Goal: Transaction & Acquisition: Purchase product/service

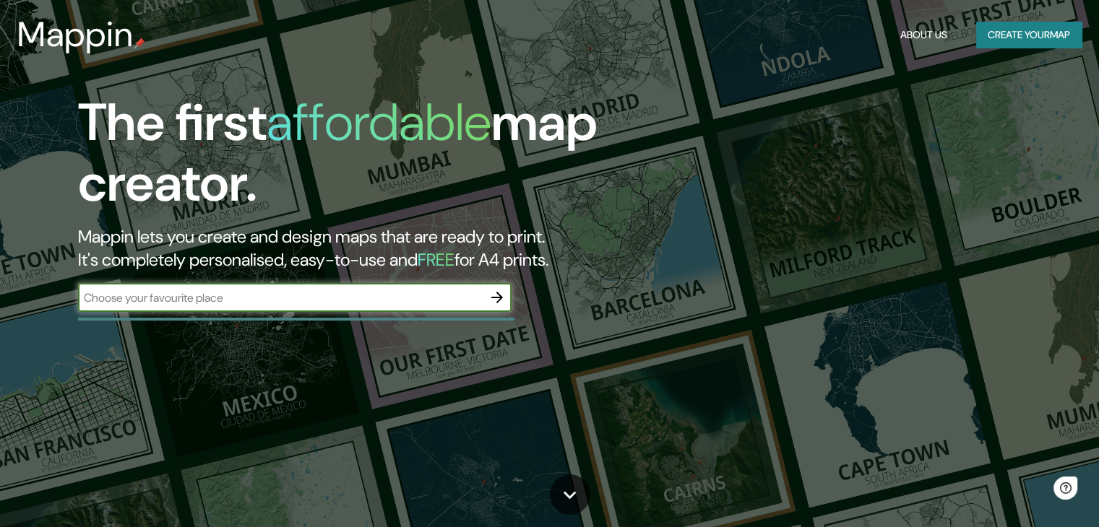
click at [405, 298] on input "text" at bounding box center [280, 298] width 405 height 17
type input "conchagua"
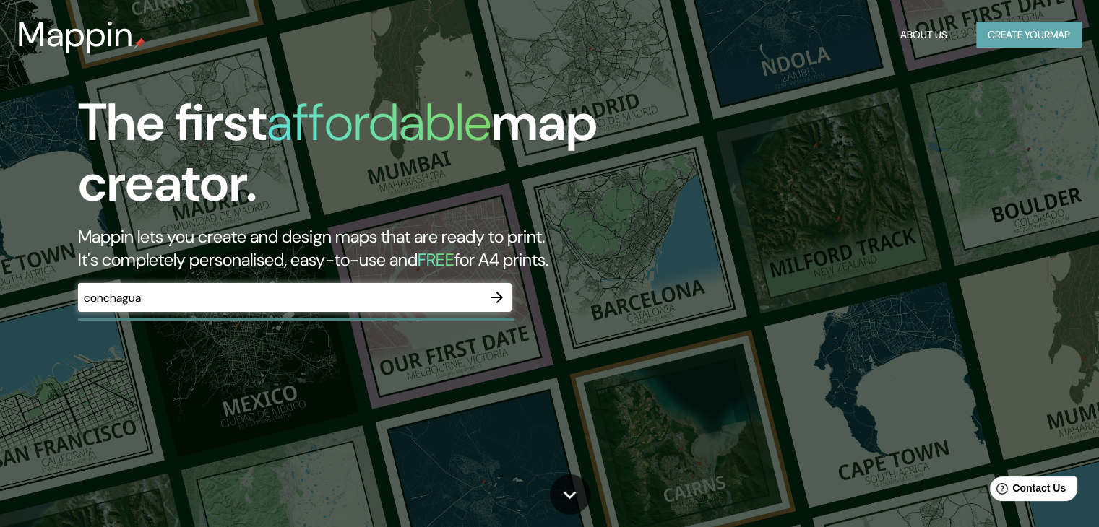
click at [1002, 24] on button "Create your map" at bounding box center [1028, 35] width 105 height 27
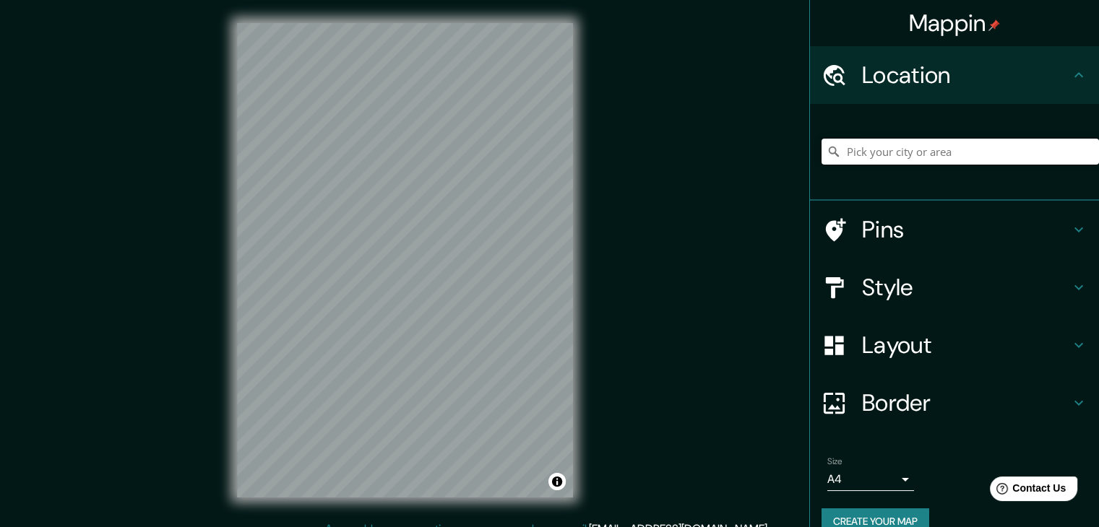
click at [876, 160] on input "Pick your city or area" at bounding box center [960, 152] width 277 height 26
type input "Conchagua, Departamento de [GEOGRAPHIC_DATA], [GEOGRAPHIC_DATA]"
click at [947, 233] on h4 "Pins" at bounding box center [966, 229] width 208 height 29
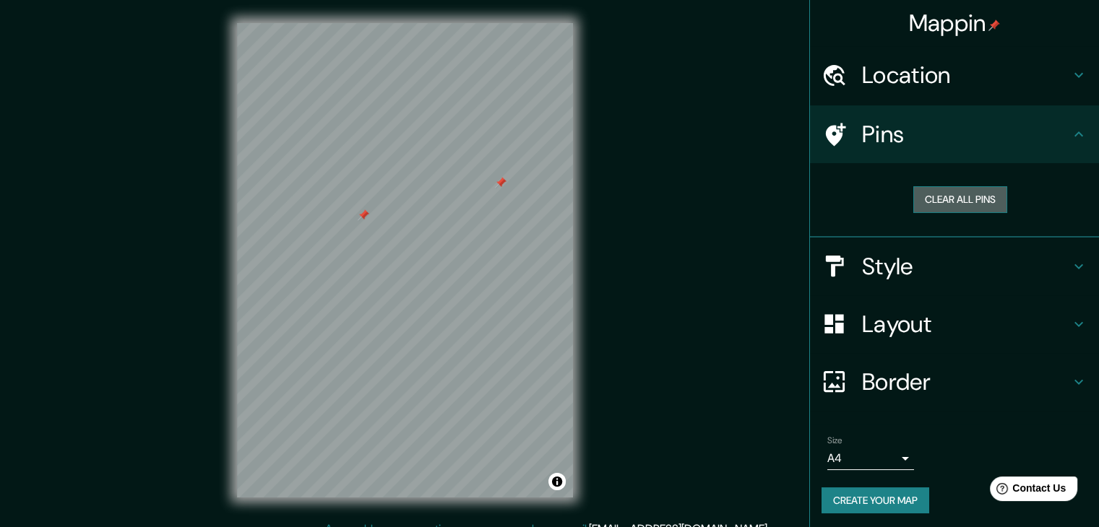
click at [938, 209] on button "Clear all pins" at bounding box center [960, 199] width 94 height 27
click at [934, 280] on div "Style" at bounding box center [954, 267] width 289 height 58
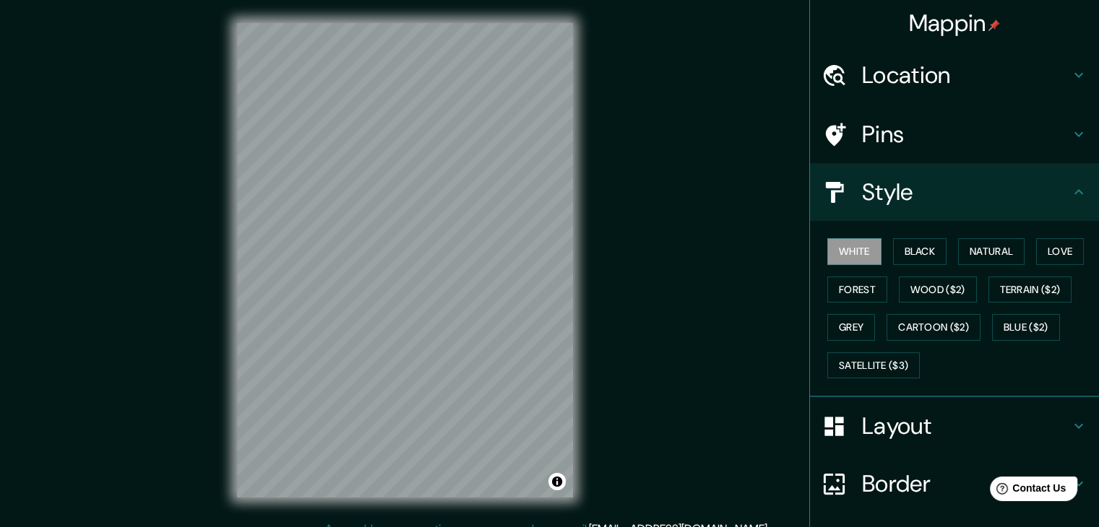
click at [862, 202] on h4 "Style" at bounding box center [966, 192] width 208 height 29
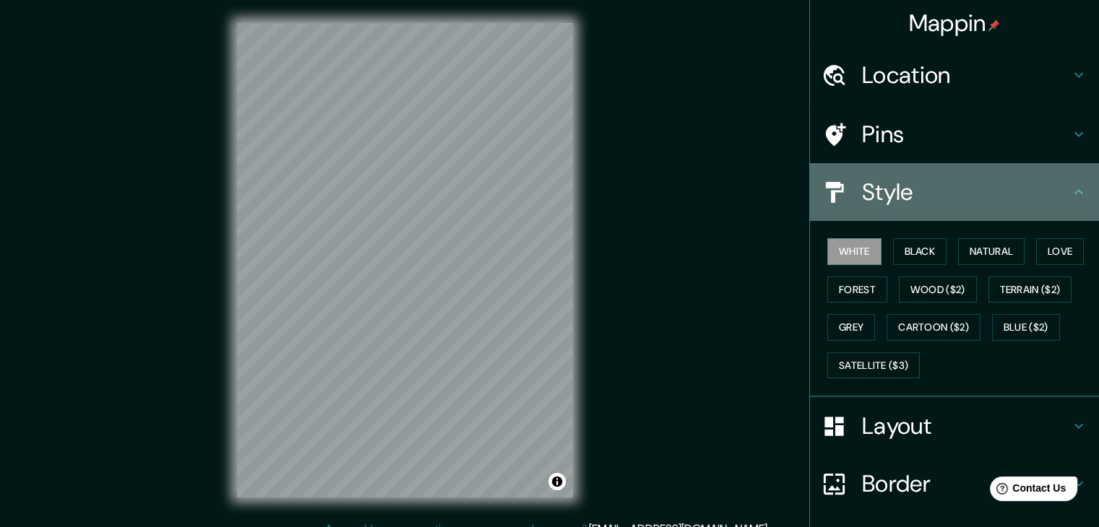
click at [840, 191] on div at bounding box center [842, 192] width 40 height 25
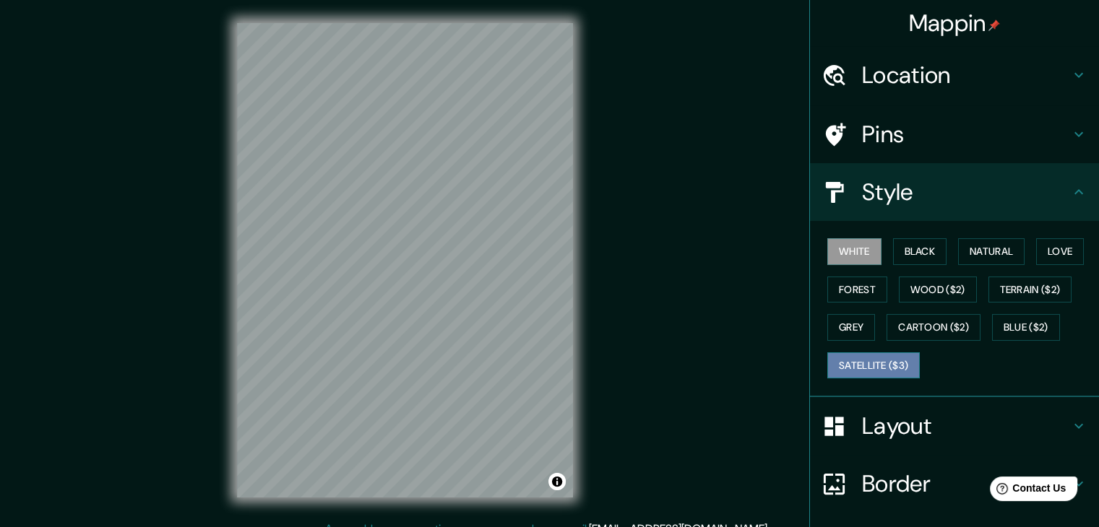
click at [839, 353] on button "Satellite ($3)" at bounding box center [873, 366] width 92 height 27
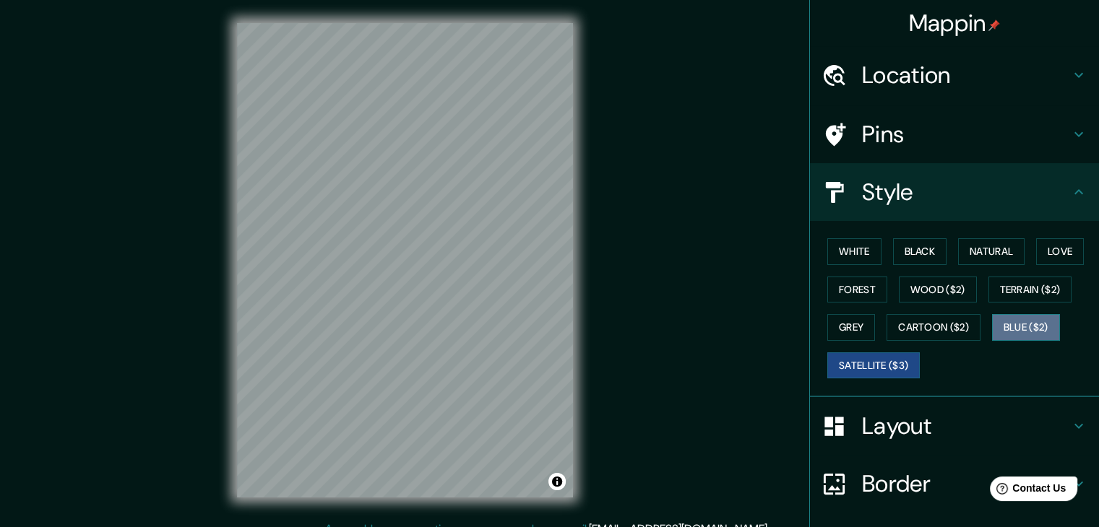
click at [1009, 326] on button "Blue ($2)" at bounding box center [1026, 327] width 68 height 27
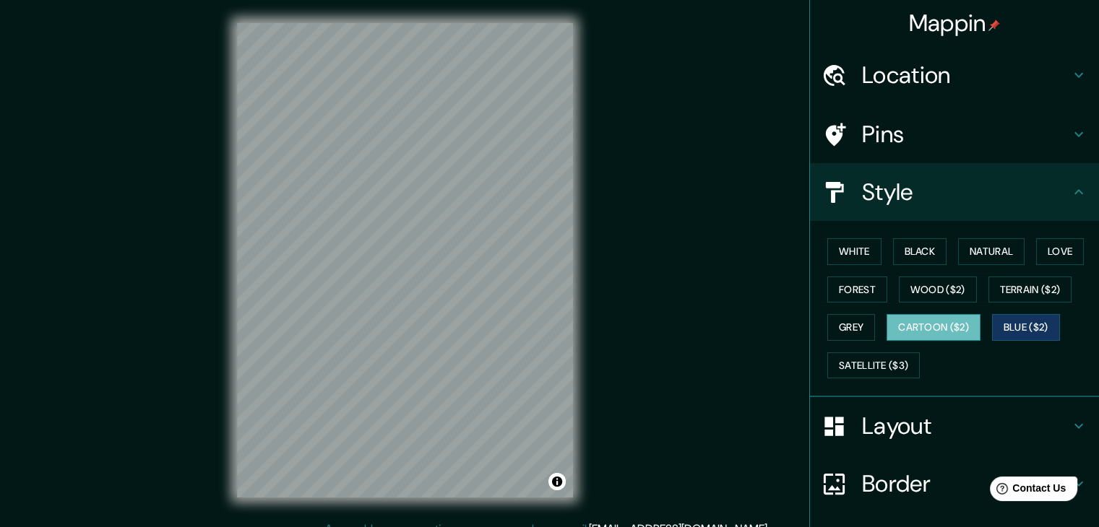
click at [907, 324] on button "Cartoon ($2)" at bounding box center [934, 327] width 94 height 27
click at [610, 238] on div "Mappin Location Conchagua, Departamento de La Unión, El Salvador Conchagua Depa…" at bounding box center [549, 272] width 1099 height 544
click at [833, 322] on button "Grey" at bounding box center [851, 327] width 48 height 27
click at [590, 284] on div "© Mapbox © OpenStreetMap Improve this map" at bounding box center [405, 260] width 382 height 521
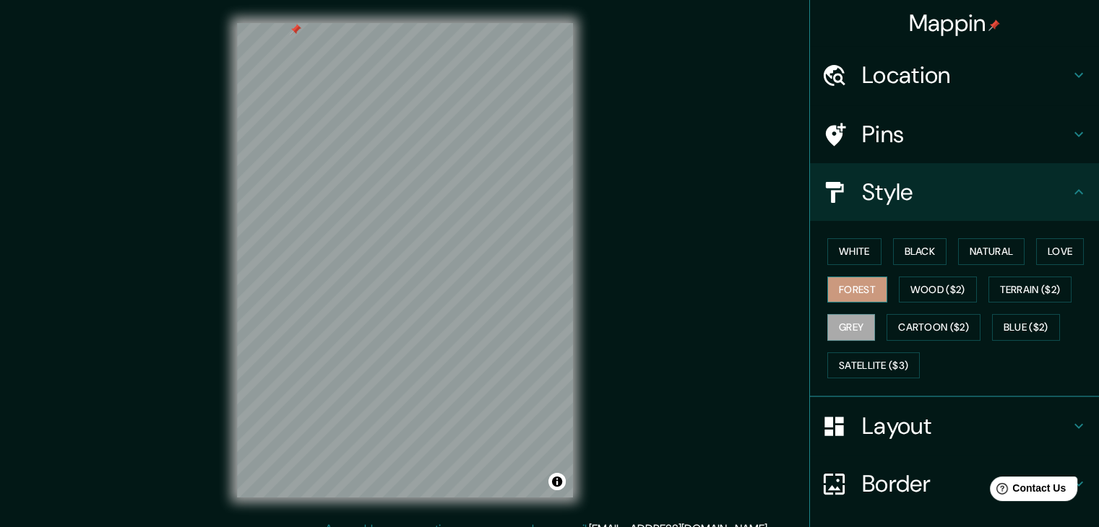
click at [858, 283] on button "Forest" at bounding box center [857, 290] width 60 height 27
click at [507, 277] on div at bounding box center [507, 280] width 12 height 12
click at [1066, 255] on button "Love" at bounding box center [1060, 251] width 48 height 27
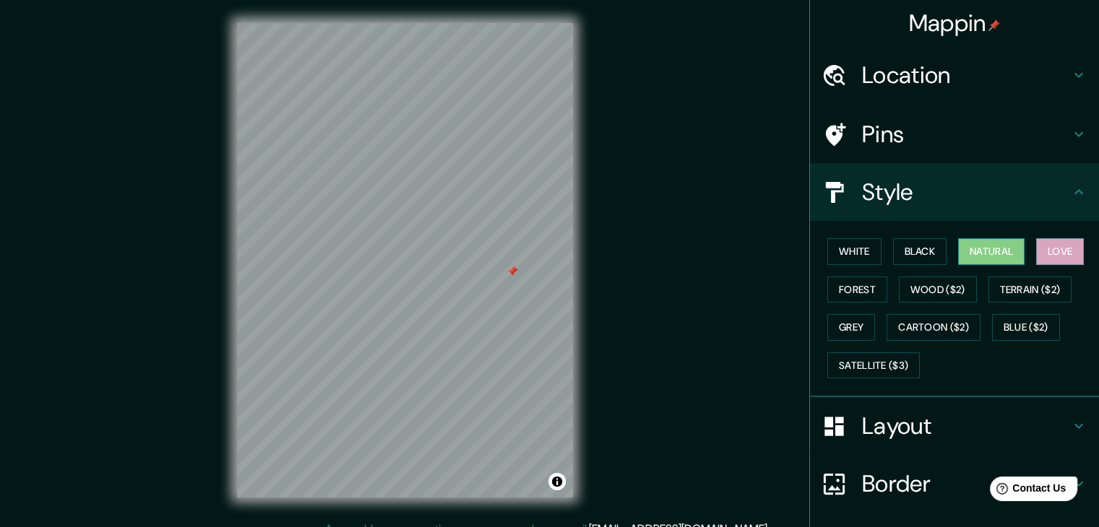
click at [977, 241] on button "Natural" at bounding box center [991, 251] width 66 height 27
click at [908, 245] on button "Black" at bounding box center [920, 251] width 54 height 27
drag, startPoint x: 960, startPoint y: 241, endPoint x: 639, endPoint y: 179, distance: 326.8
click at [959, 241] on button "Natural" at bounding box center [991, 251] width 66 height 27
click at [895, 254] on button "Black" at bounding box center [920, 251] width 54 height 27
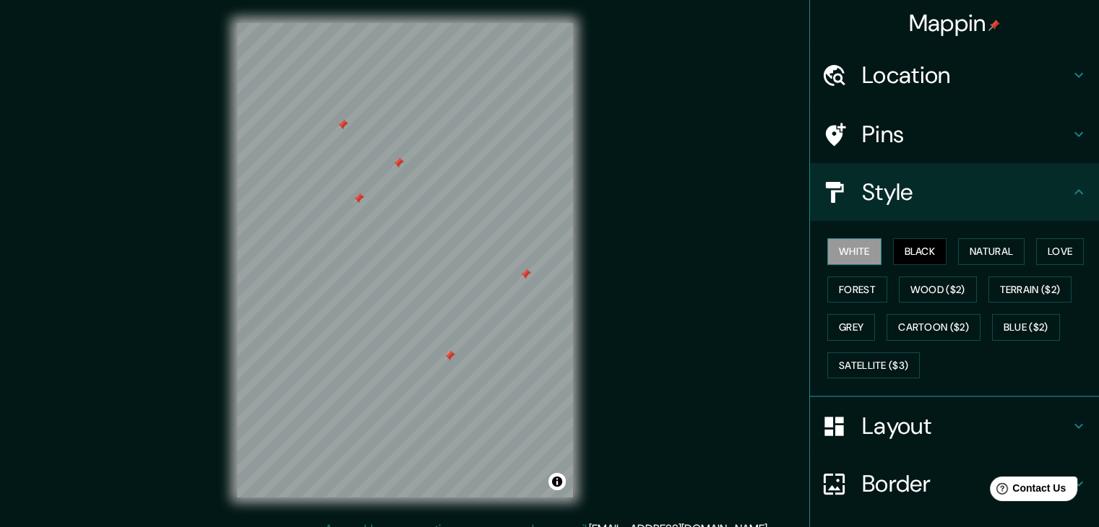
click at [850, 247] on button "White" at bounding box center [854, 251] width 54 height 27
click at [977, 249] on button "Natural" at bounding box center [991, 251] width 66 height 27
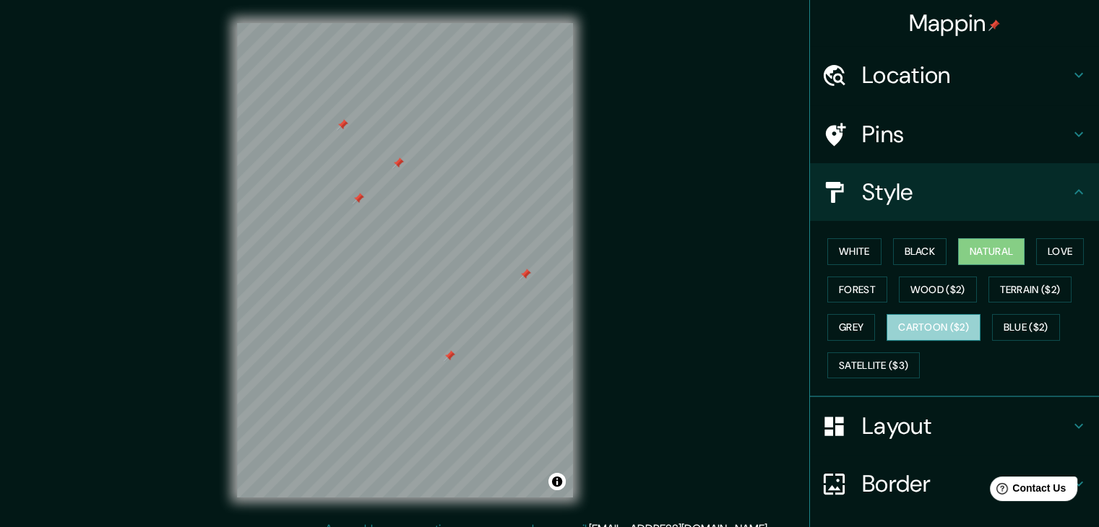
click at [889, 317] on button "Cartoon ($2)" at bounding box center [934, 327] width 94 height 27
click at [970, 251] on button "Natural" at bounding box center [991, 251] width 66 height 27
click at [862, 202] on h4 "Style" at bounding box center [966, 192] width 208 height 29
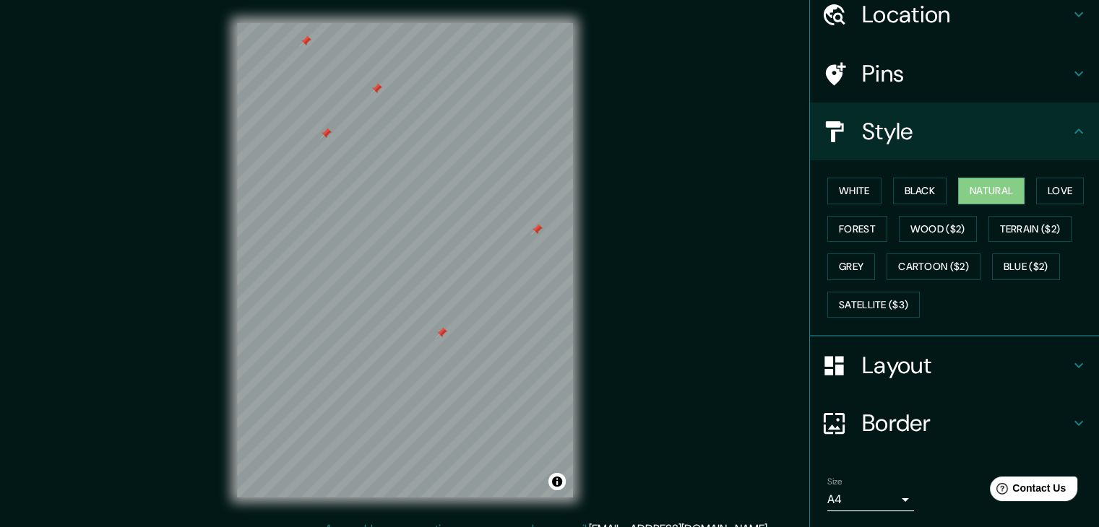
scroll to position [104, 0]
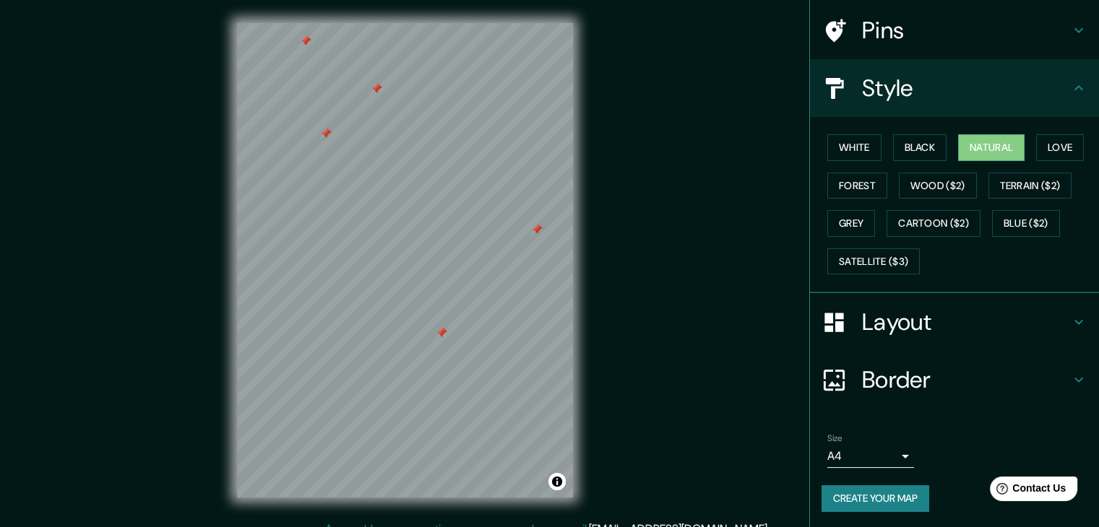
click at [824, 310] on icon at bounding box center [834, 322] width 25 height 25
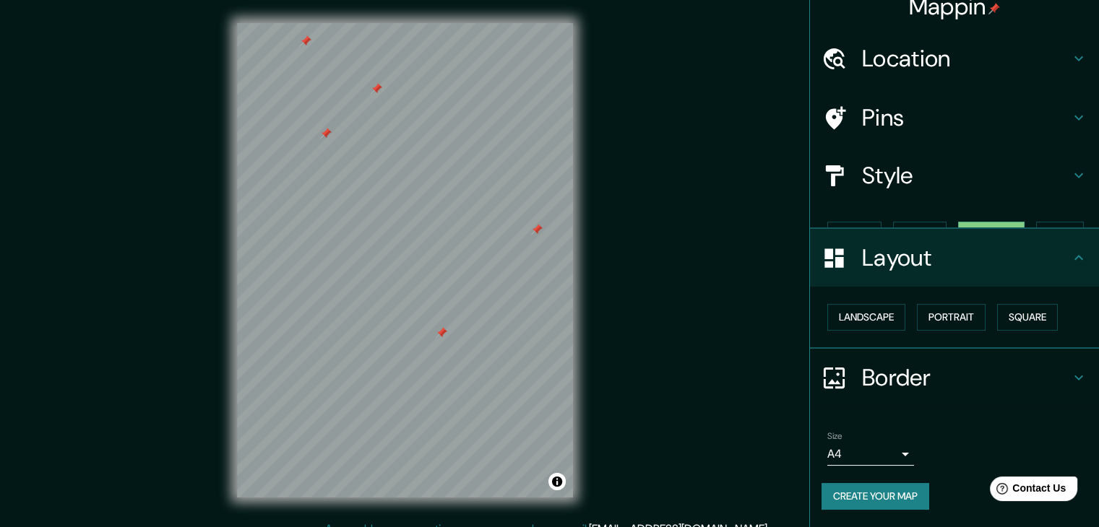
scroll to position [0, 0]
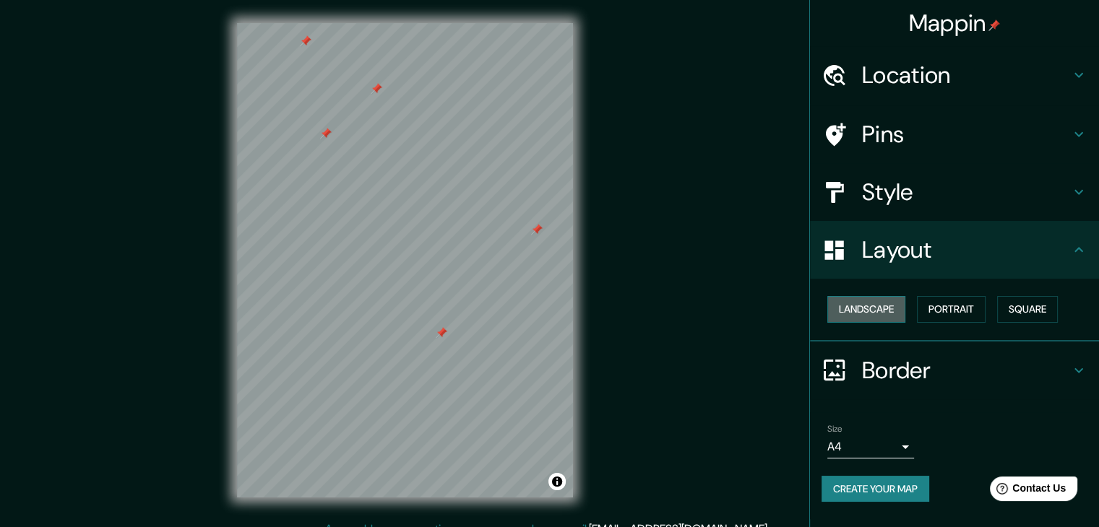
click at [866, 300] on button "Landscape" at bounding box center [866, 309] width 78 height 27
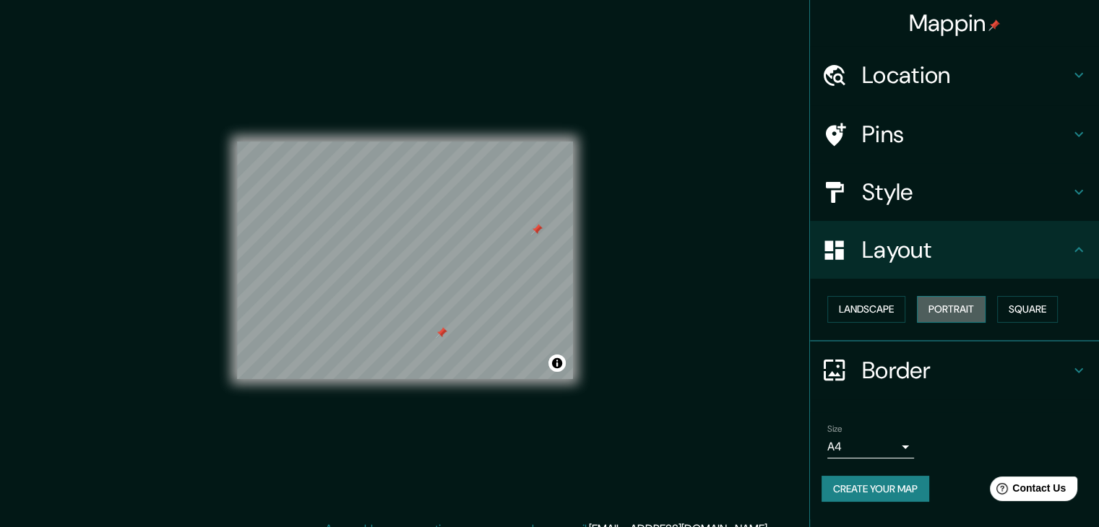
drag, startPoint x: 957, startPoint y: 310, endPoint x: 971, endPoint y: 311, distance: 14.5
click at [957, 311] on button "Portrait" at bounding box center [951, 309] width 69 height 27
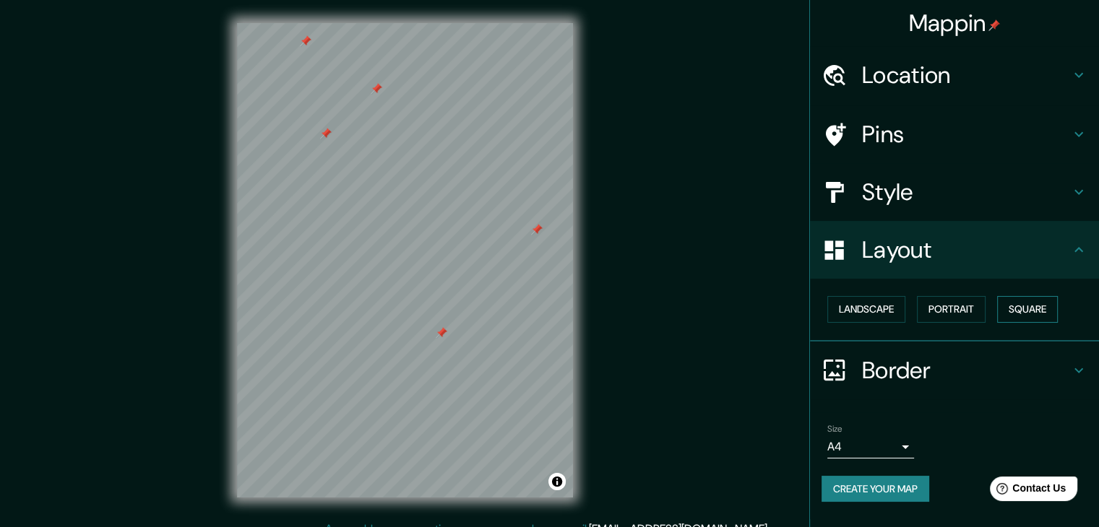
click at [1023, 311] on button "Square" at bounding box center [1027, 309] width 61 height 27
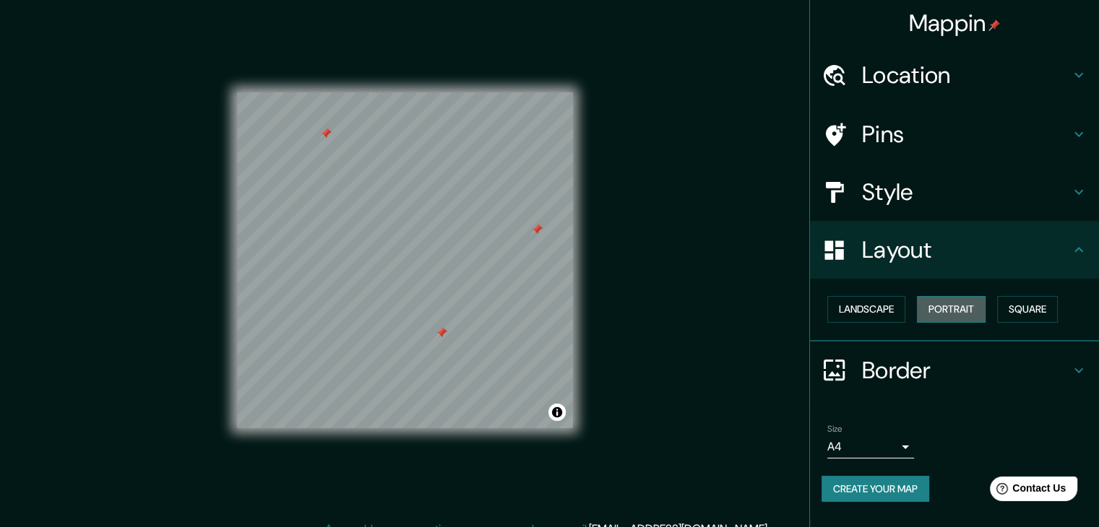
click at [951, 306] on button "Portrait" at bounding box center [951, 309] width 69 height 27
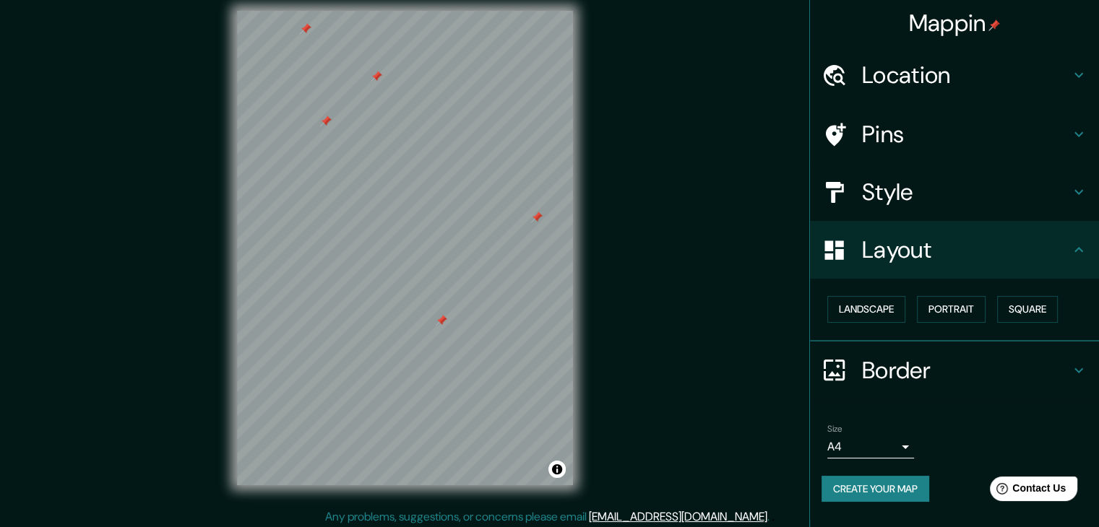
scroll to position [17, 0]
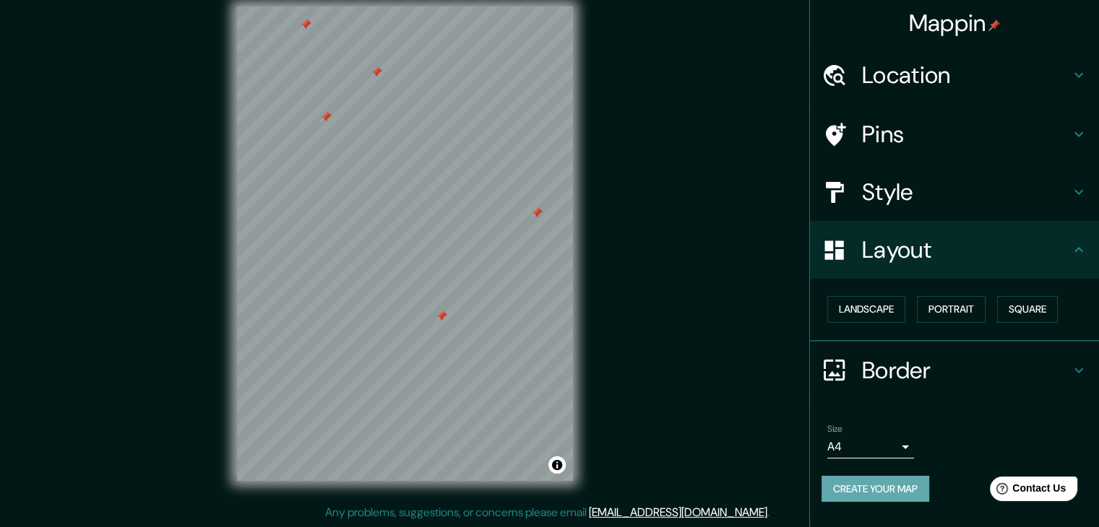
click at [886, 498] on button "Create your map" at bounding box center [876, 489] width 108 height 27
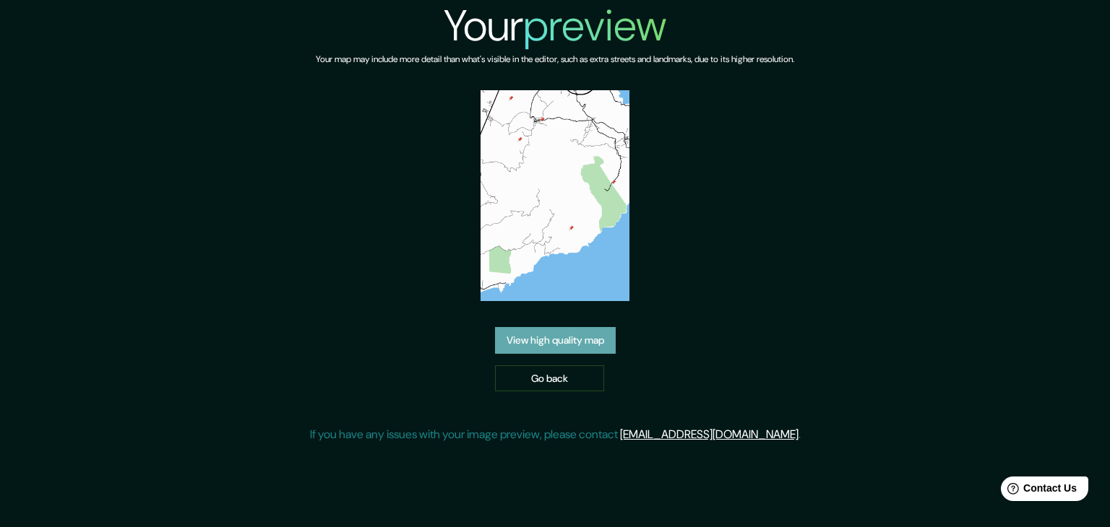
click at [561, 333] on link "View high quality map" at bounding box center [555, 340] width 121 height 27
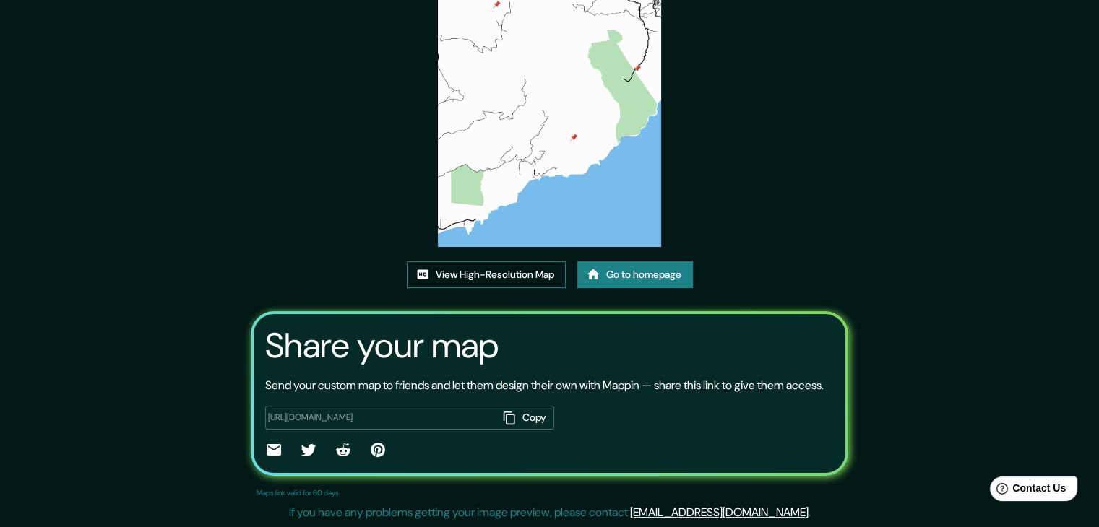
scroll to position [150, 0]
click at [514, 262] on link "View High-Resolution Map" at bounding box center [486, 275] width 159 height 27
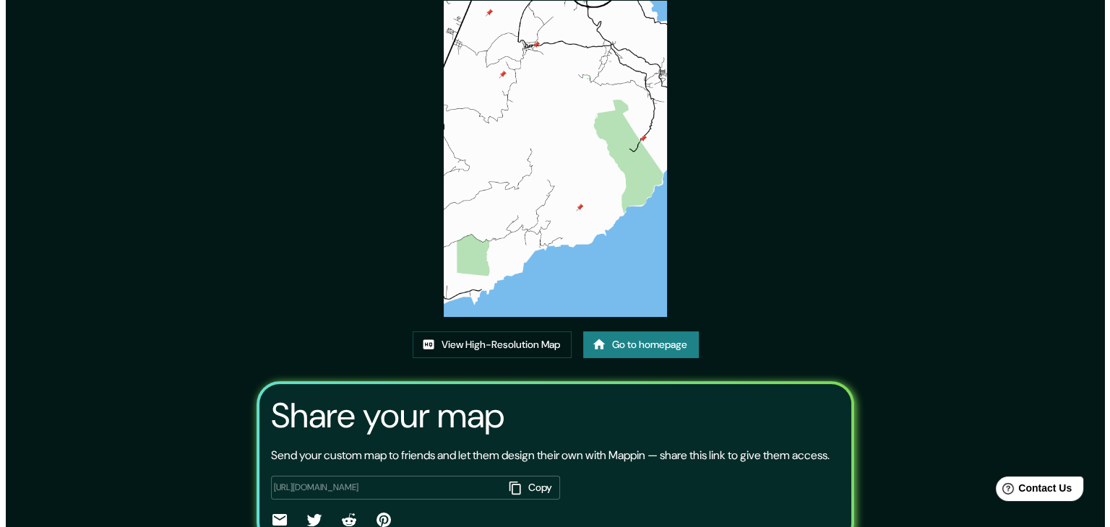
scroll to position [0, 0]
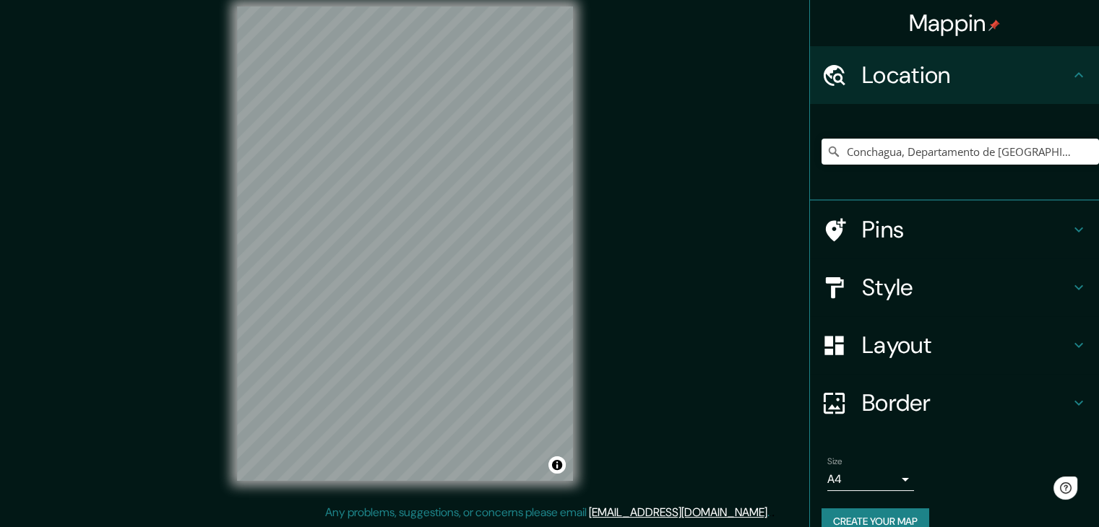
click at [869, 169] on div "Conchagua, Departamento de [GEOGRAPHIC_DATA], [GEOGRAPHIC_DATA]" at bounding box center [960, 152] width 277 height 72
click at [869, 148] on input "Conchagua, Departamento de [GEOGRAPHIC_DATA], [GEOGRAPHIC_DATA]" at bounding box center [960, 152] width 277 height 26
click at [870, 148] on input "Conchagua, Departamento de [GEOGRAPHIC_DATA], [GEOGRAPHIC_DATA]" at bounding box center [960, 152] width 277 height 26
click at [869, 145] on input "Conchagua, Departamento de [GEOGRAPHIC_DATA], [GEOGRAPHIC_DATA]" at bounding box center [960, 152] width 277 height 26
click at [512, 176] on div "Mappin Location [GEOGRAPHIC_DATA], [GEOGRAPHIC_DATA], [GEOGRAPHIC_DATA] Pins St…" at bounding box center [549, 255] width 1099 height 544
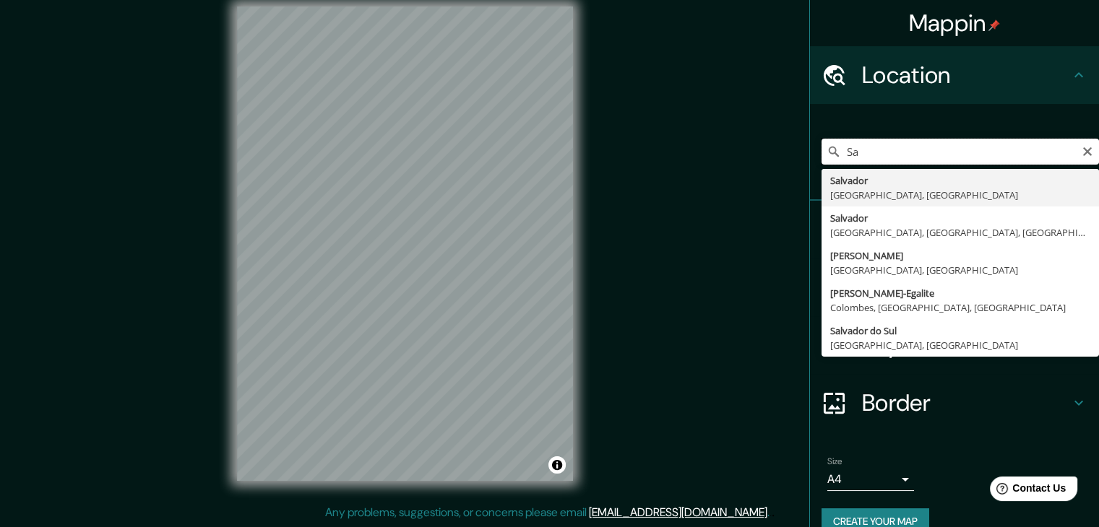
type input "S"
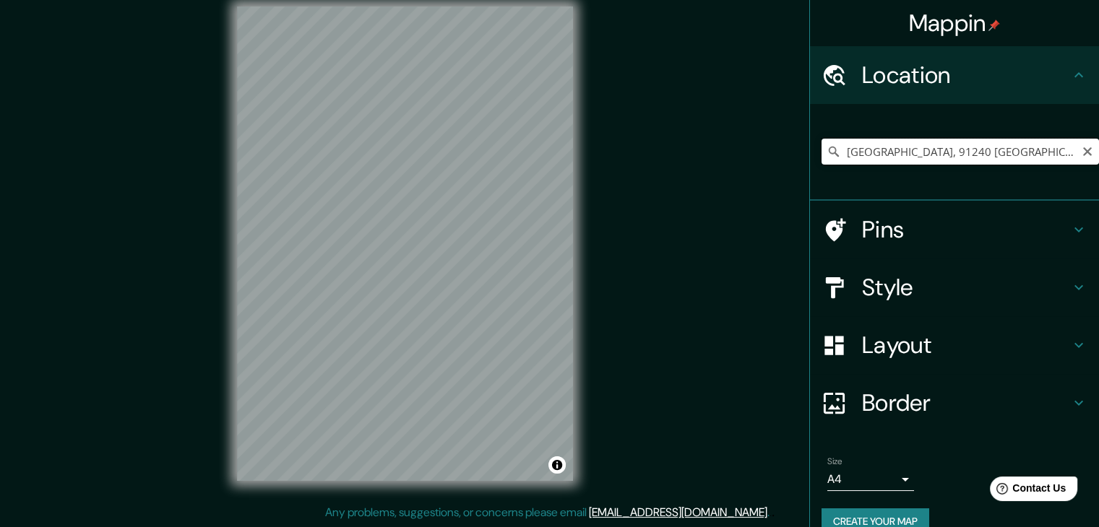
click at [1055, 154] on input "[GEOGRAPHIC_DATA], 91240 [GEOGRAPHIC_DATA], [GEOGRAPHIC_DATA]" at bounding box center [960, 152] width 277 height 26
type input "[GEOGRAPHIC_DATA], 91240 [GEOGRAPHIC_DATA], [GEOGRAPHIC_DATA]"
click at [1082, 152] on icon "Clear" at bounding box center [1088, 152] width 12 height 12
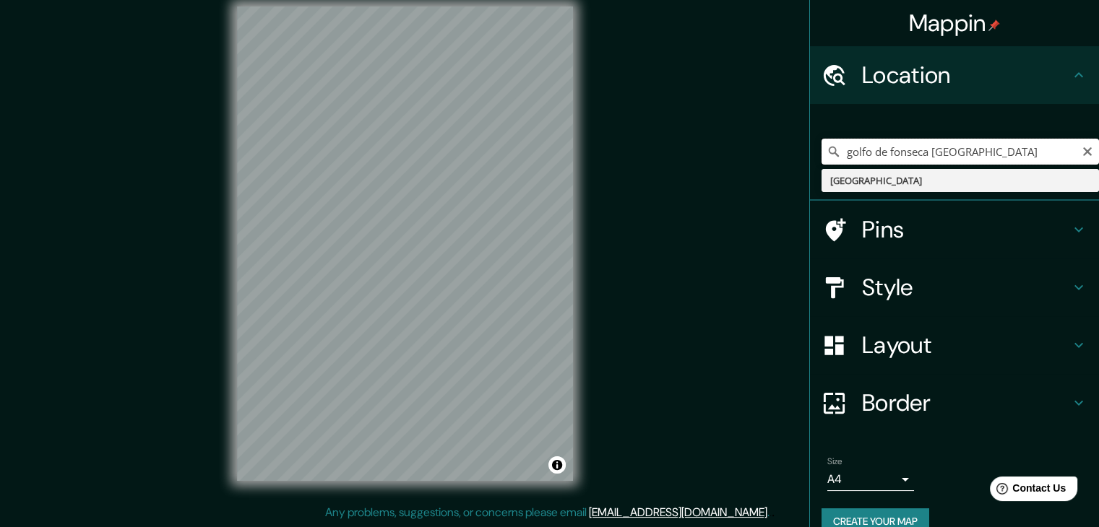
click at [902, 144] on input "golfo de fonseca [GEOGRAPHIC_DATA]" at bounding box center [960, 152] width 277 height 26
drag, startPoint x: 1004, startPoint y: 148, endPoint x: 760, endPoint y: 176, distance: 245.1
click at [760, 176] on div "Mappin Location [GEOGRAPHIC_DATA] [GEOGRAPHIC_DATA] [GEOGRAPHIC_DATA] Pins Styl…" at bounding box center [549, 255] width 1099 height 544
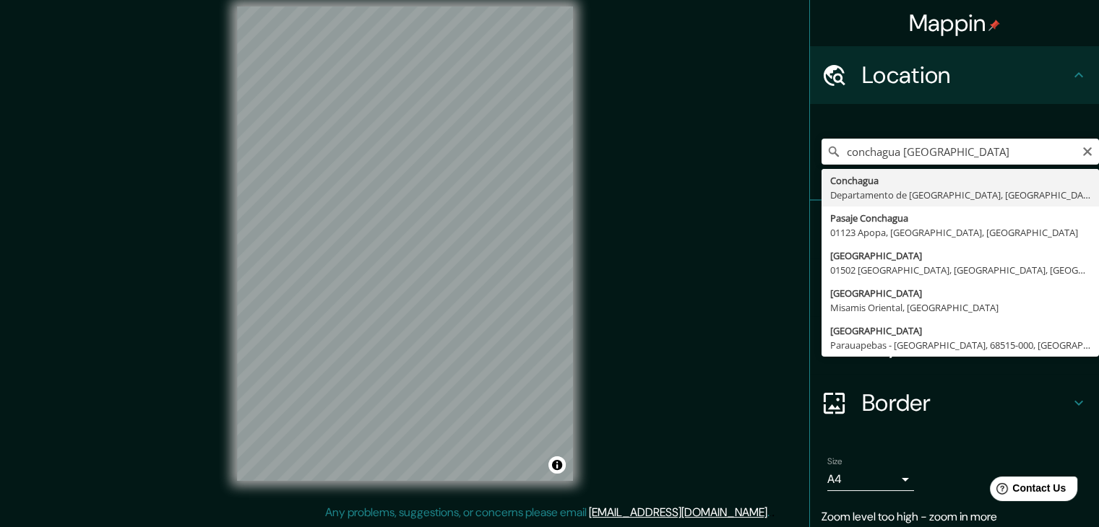
type input "Conchagua, Departamento de [GEOGRAPHIC_DATA], [GEOGRAPHIC_DATA]"
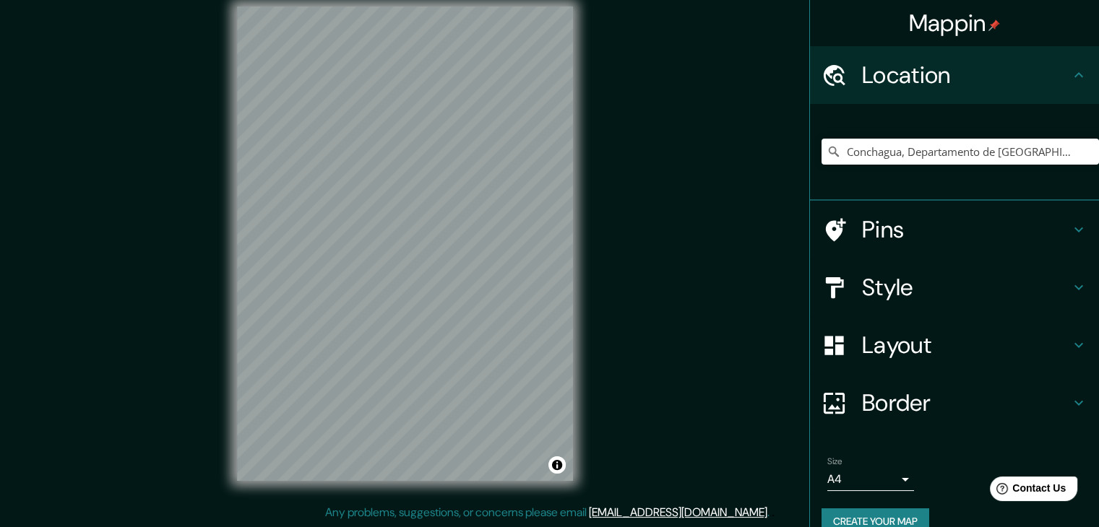
click at [525, 511] on html "Mappin Location [GEOGRAPHIC_DATA], [GEOGRAPHIC_DATA], [GEOGRAPHIC_DATA] Pins St…" at bounding box center [549, 246] width 1099 height 527
